Goal: Task Accomplishment & Management: Complete application form

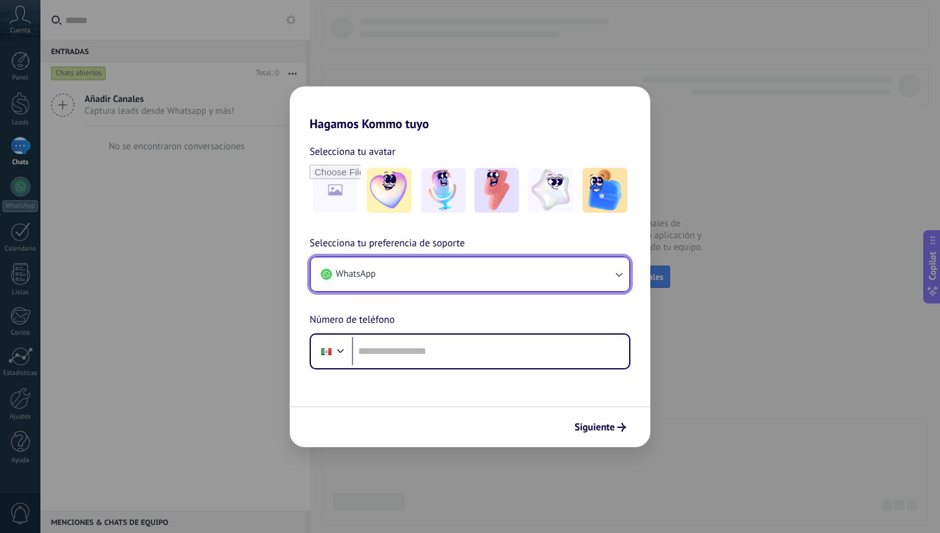
click at [487, 279] on button "WhatsApp" at bounding box center [470, 274] width 318 height 34
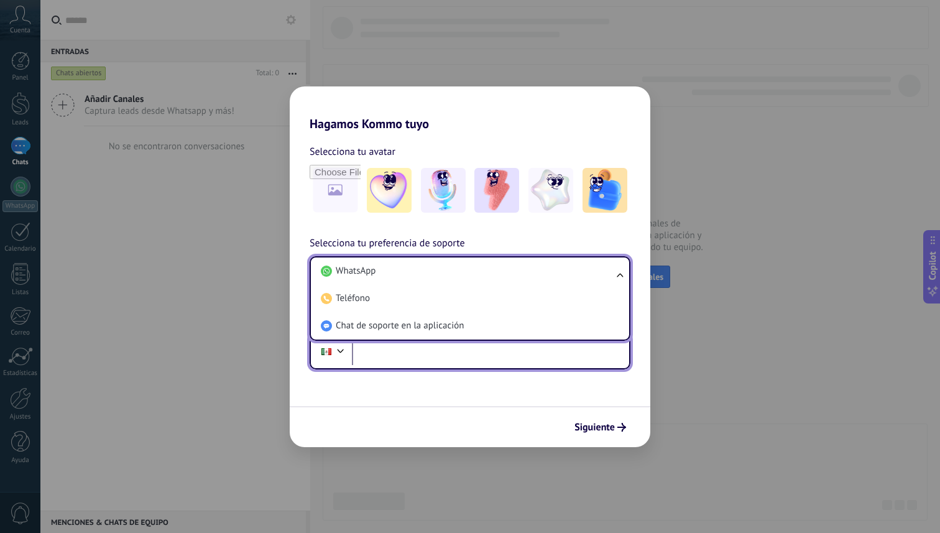
click at [429, 355] on input "tel" at bounding box center [490, 351] width 277 height 29
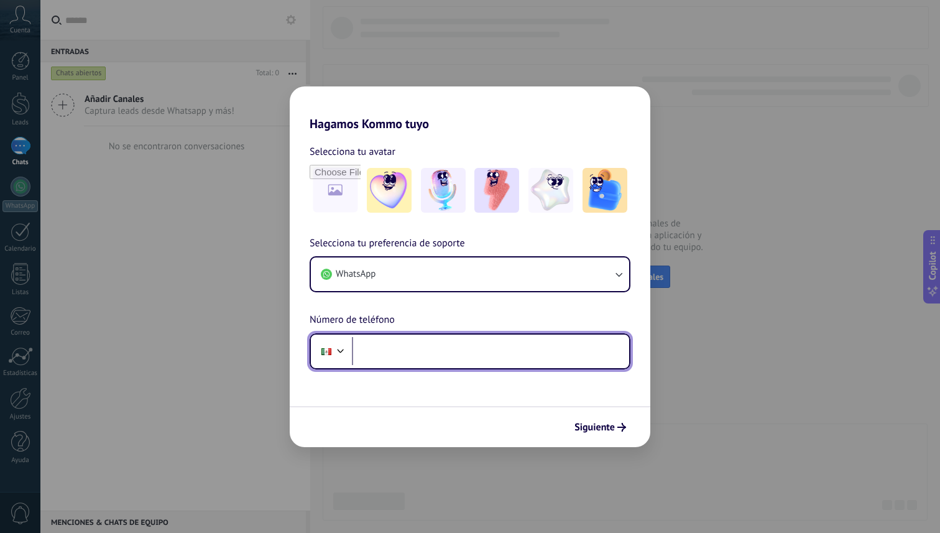
click at [387, 354] on input "tel" at bounding box center [490, 351] width 277 height 29
type input "**"
type input "**********"
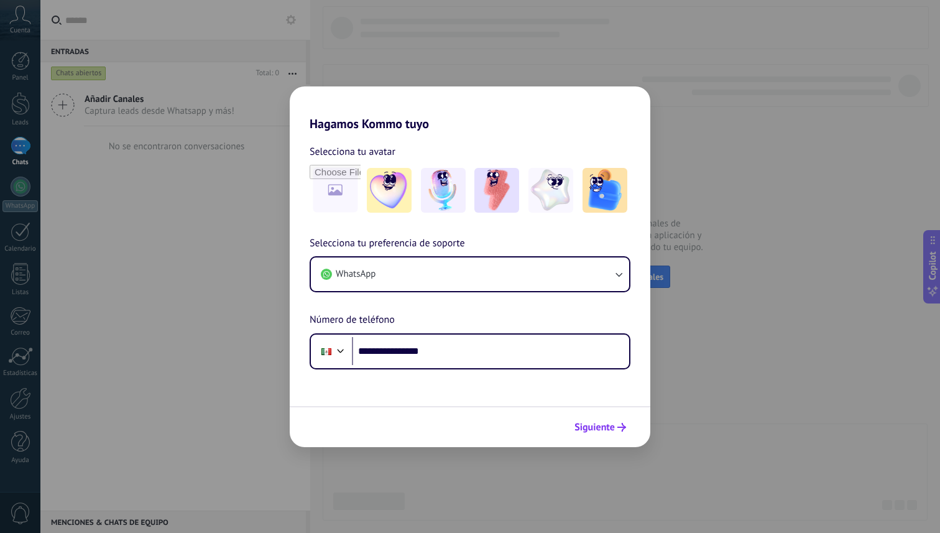
click at [581, 431] on span "Siguiente" at bounding box center [594, 427] width 40 height 9
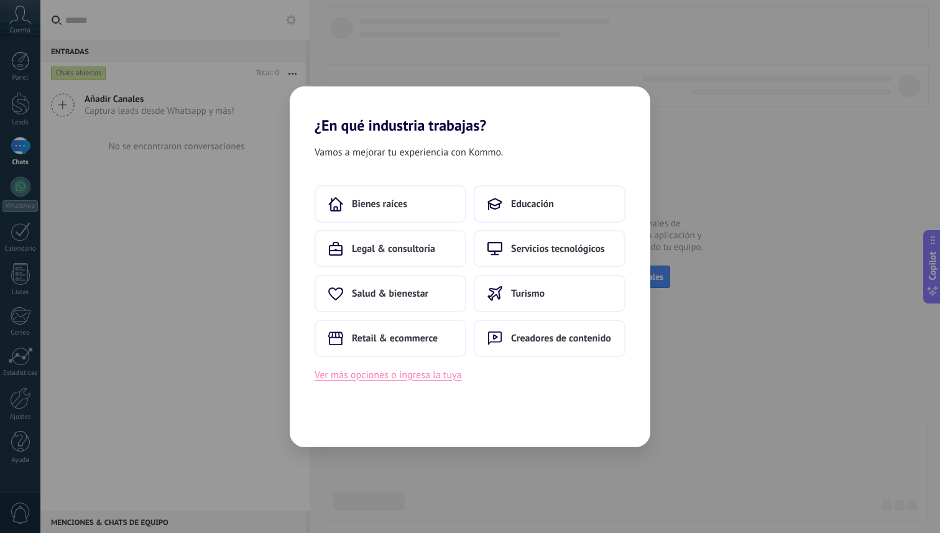
click at [446, 381] on button "Ver más opciones o ingresa la tuya" at bounding box center [388, 375] width 147 height 16
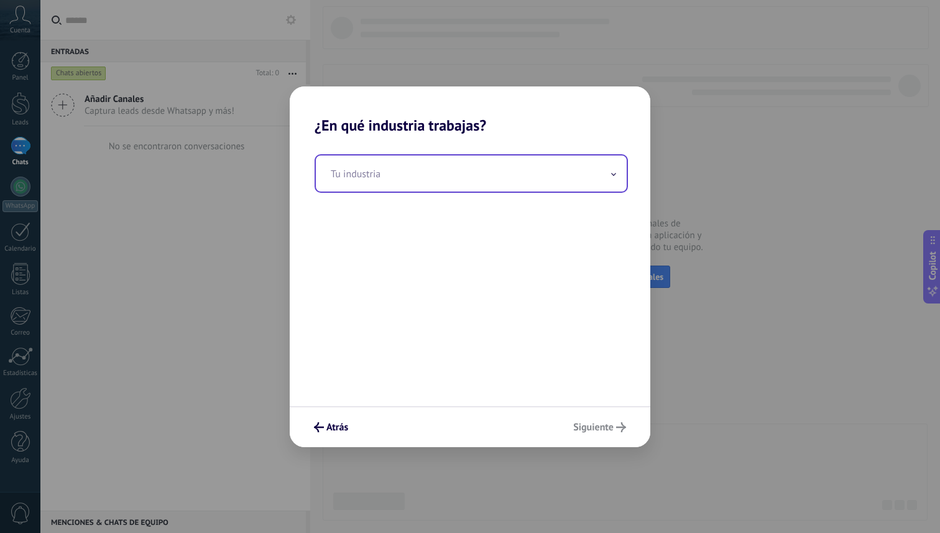
click at [573, 170] on input "text" at bounding box center [471, 173] width 311 height 36
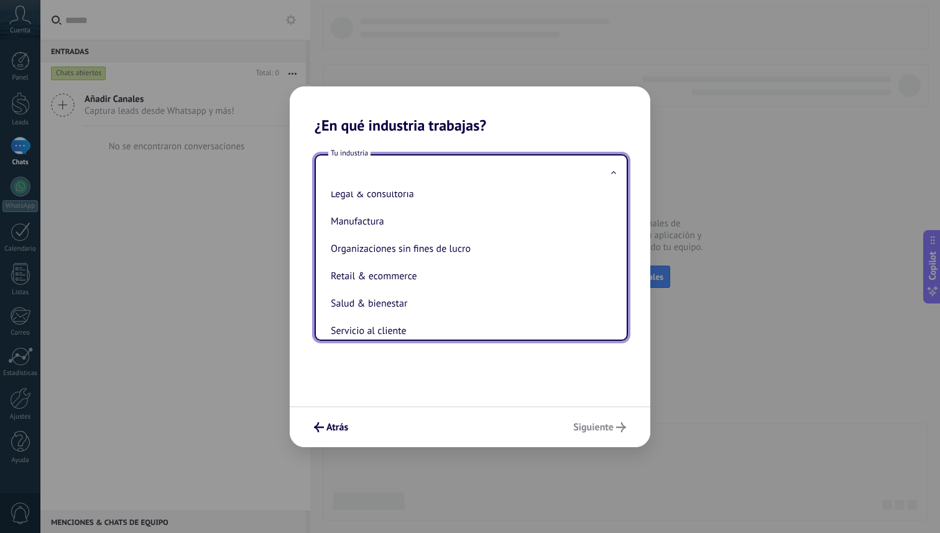
scroll to position [167, 0]
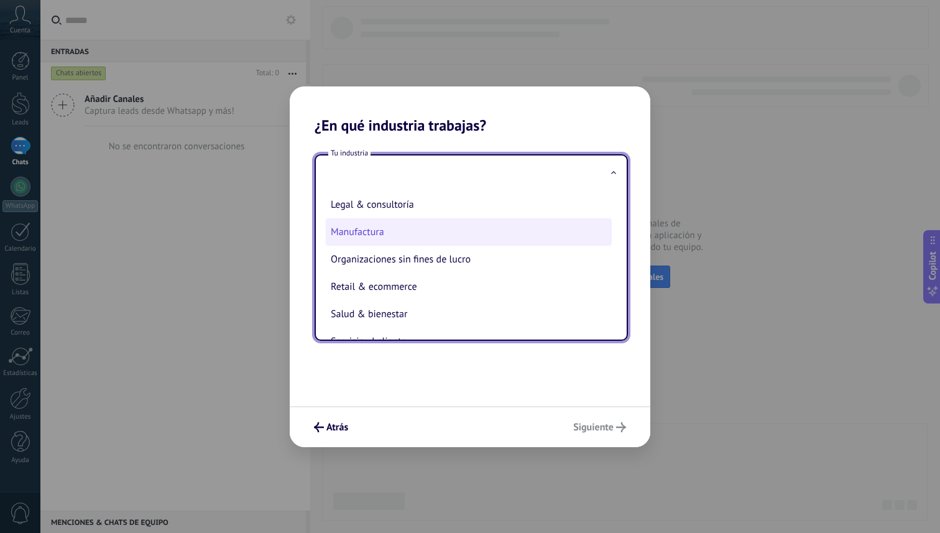
click at [490, 232] on li "Manufactura" at bounding box center [469, 231] width 286 height 27
type input "**********"
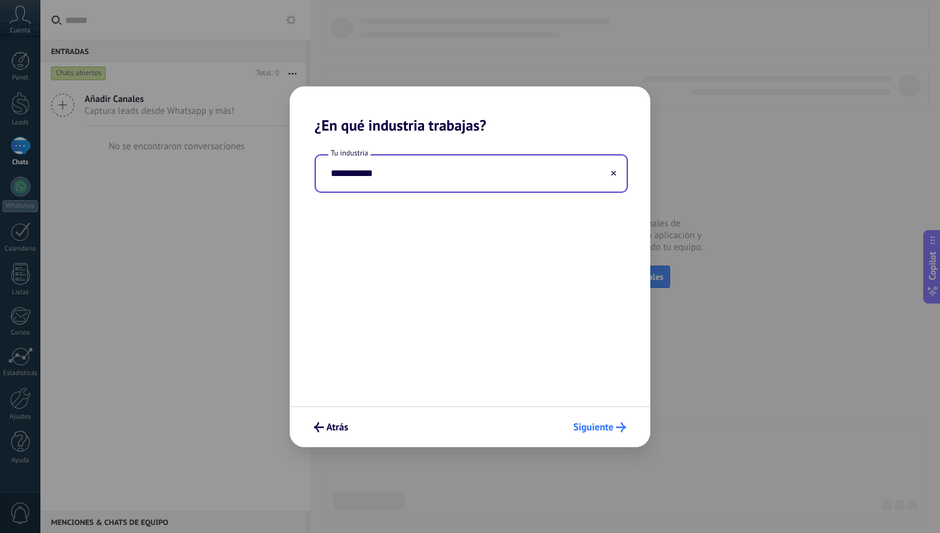
click at [594, 430] on span "Siguiente" at bounding box center [593, 427] width 40 height 9
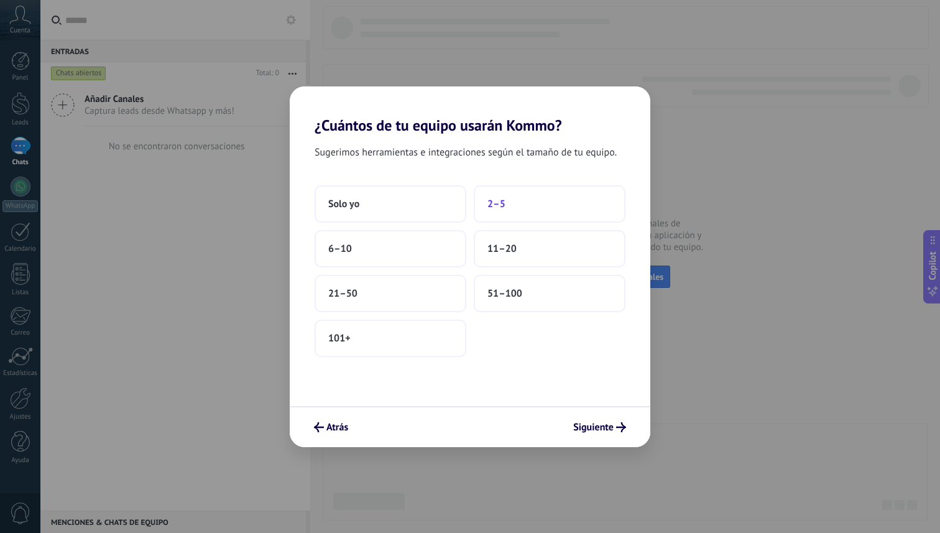
click at [517, 214] on button "2–5" at bounding box center [550, 203] width 152 height 37
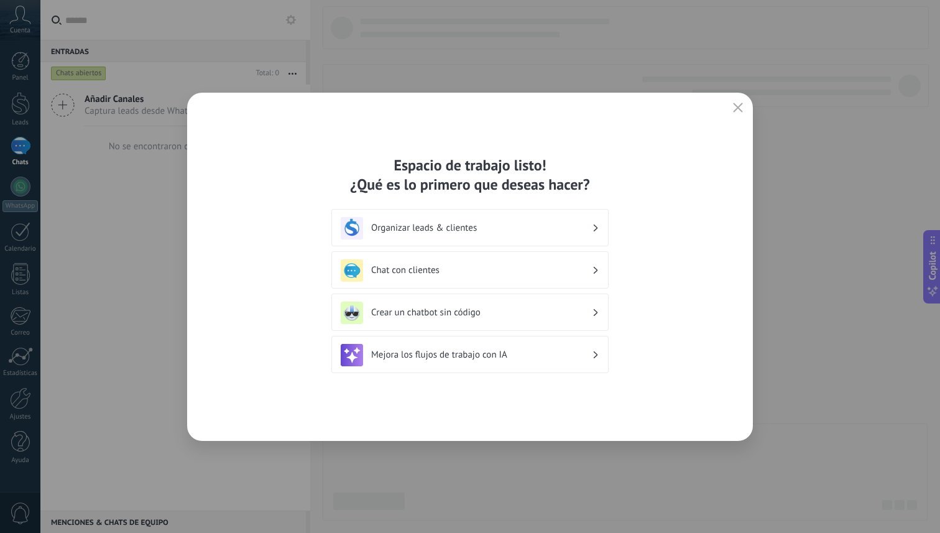
click at [553, 221] on div "Organizar leads & clientes" at bounding box center [470, 228] width 259 height 22
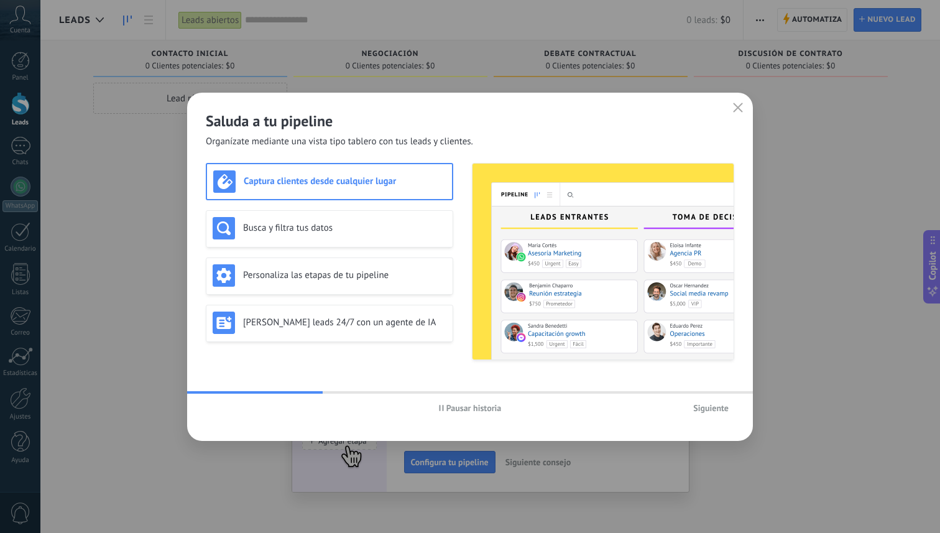
click at [696, 405] on span "Siguiente" at bounding box center [710, 407] width 35 height 9
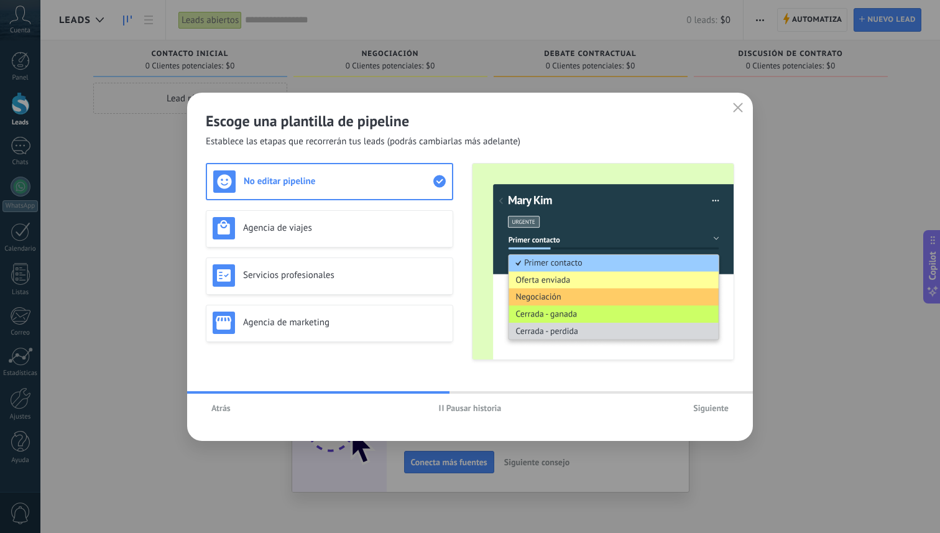
click at [696, 405] on span "Siguiente" at bounding box center [710, 407] width 35 height 9
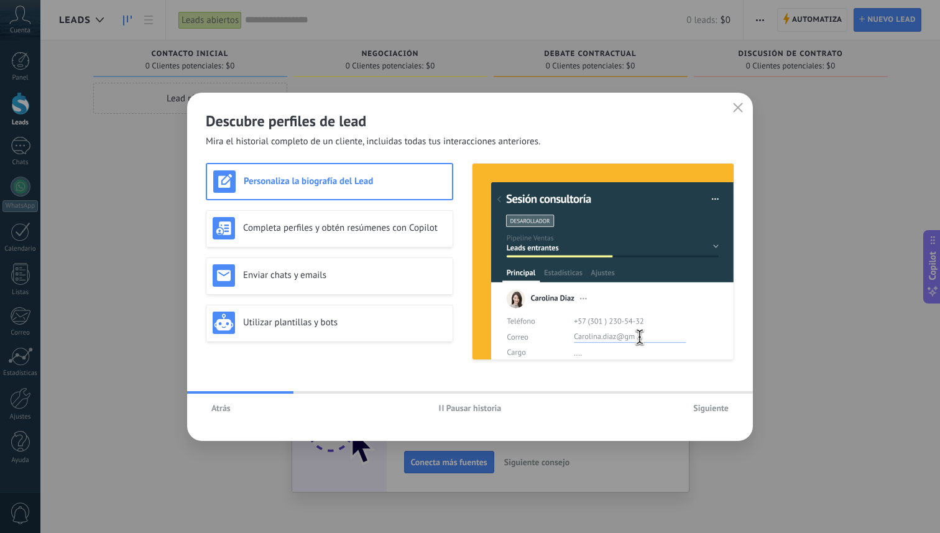
click at [696, 405] on span "Siguiente" at bounding box center [710, 407] width 35 height 9
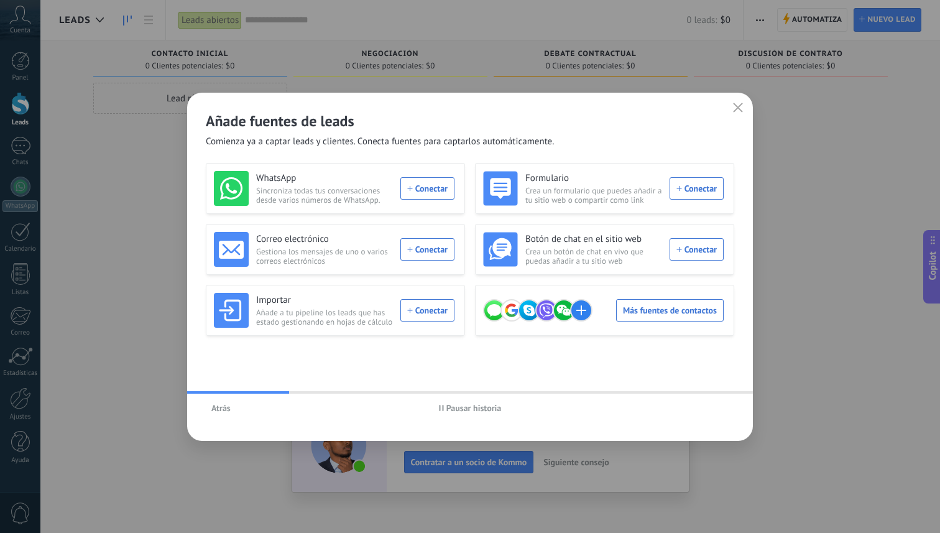
click at [696, 405] on div "Atrás Pausar historia" at bounding box center [470, 407] width 566 height 29
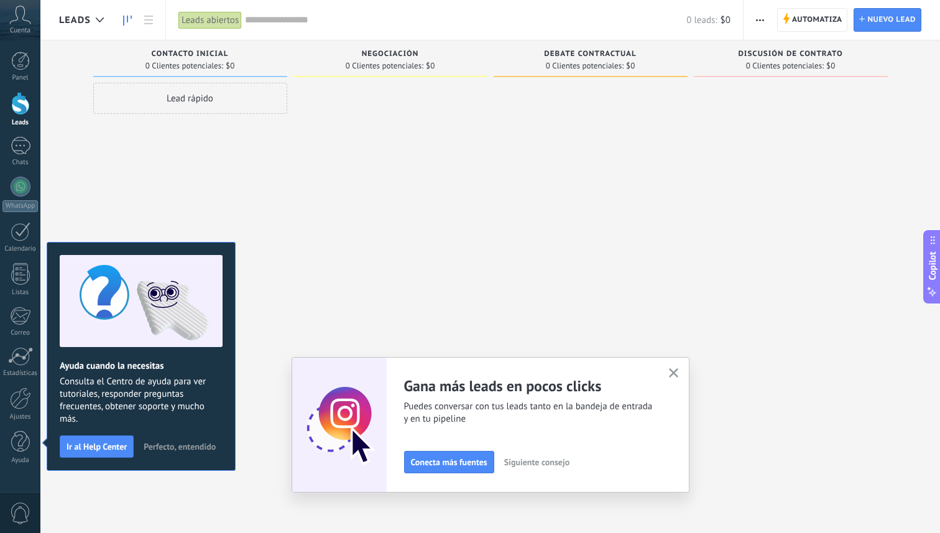
click at [677, 372] on icon "button" at bounding box center [673, 372] width 9 height 9
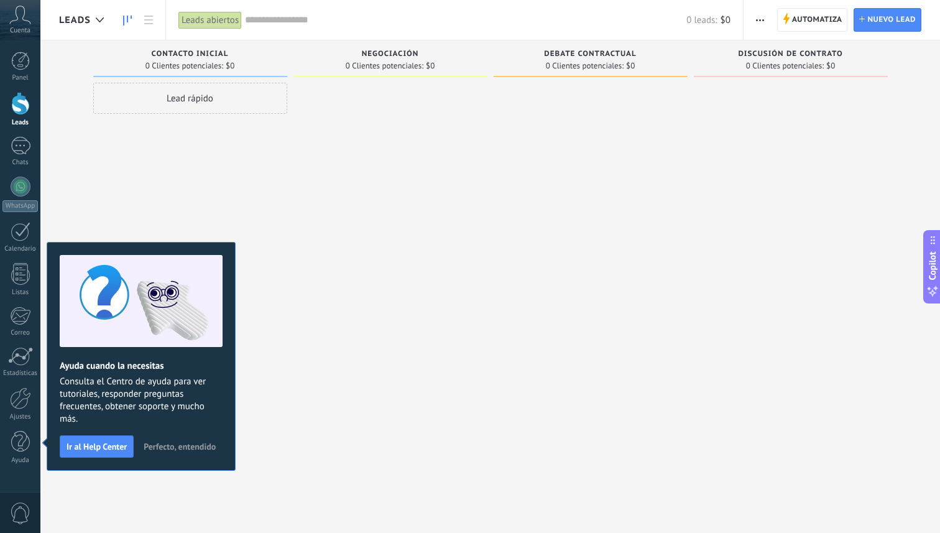
click at [438, 183] on div at bounding box center [390, 268] width 194 height 370
click at [19, 181] on div at bounding box center [21, 187] width 20 height 20
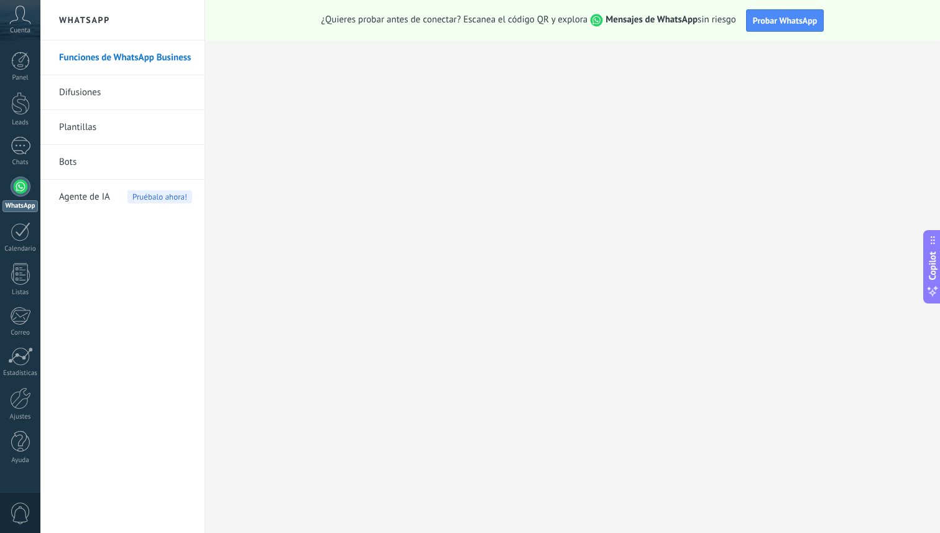
click at [177, 60] on link "Funciones de WhatsApp Business" at bounding box center [125, 57] width 133 height 35
